Goal: Navigation & Orientation: Find specific page/section

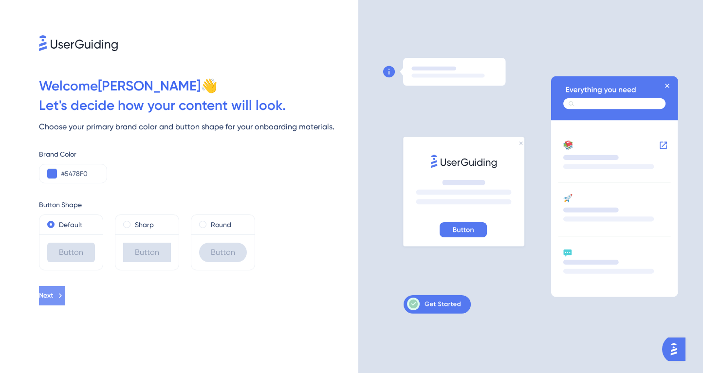
click at [65, 297] on button "Next" at bounding box center [52, 295] width 26 height 19
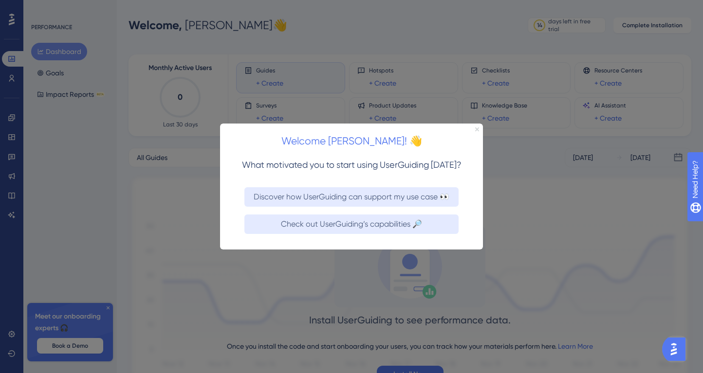
click at [476, 130] on icon "Close Preview" at bounding box center [477, 129] width 4 height 4
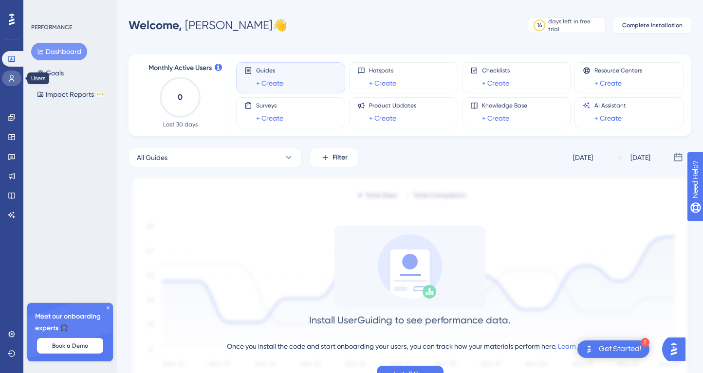
click at [14, 75] on icon at bounding box center [12, 78] width 8 height 8
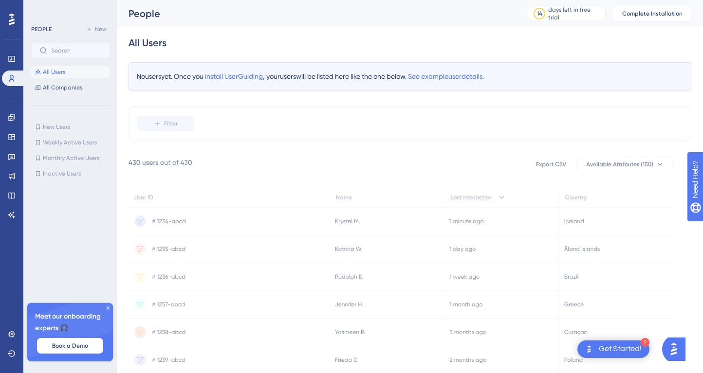
click at [11, 18] on icon at bounding box center [12, 20] width 6 height 12
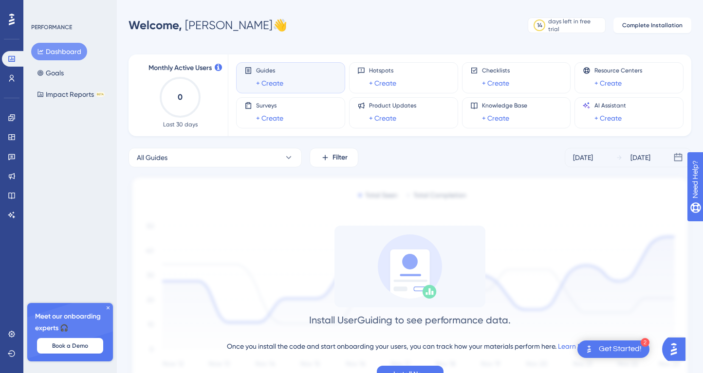
click at [69, 56] on button "Dashboard" at bounding box center [59, 52] width 56 height 18
click at [12, 332] on icon at bounding box center [11, 334] width 6 height 6
